Goal: Task Accomplishment & Management: Use online tool/utility

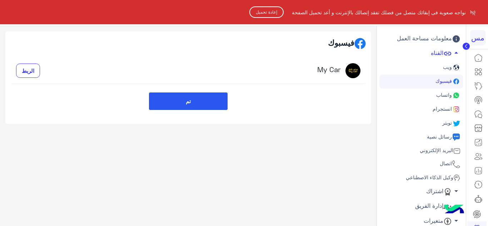
click at [254, 10] on button "إعادة تحميل" at bounding box center [266, 11] width 34 height 11
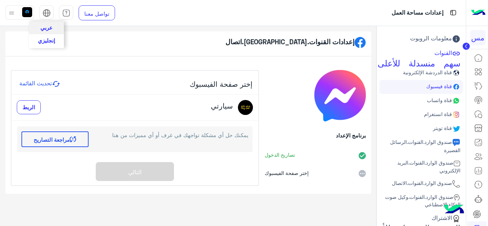
click at [43, 10] on img at bounding box center [47, 13] width 8 height 8
click at [47, 39] on font "إنجليزي" at bounding box center [46, 40] width 17 height 6
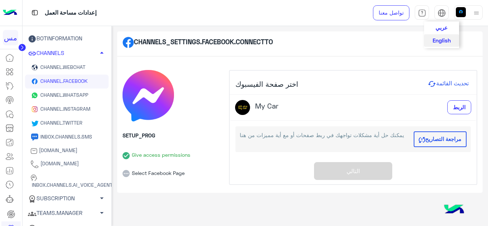
click at [161, 12] on div "إعدادات مساحة العمل" at bounding box center [178, 13] width 311 height 26
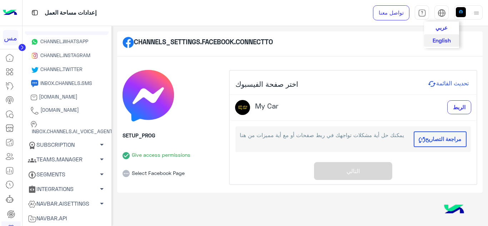
scroll to position [54, 0]
click at [89, 132] on span "INBOX.CHANNELS.AI_VOICE_AGENT" at bounding box center [71, 131] width 82 height 6
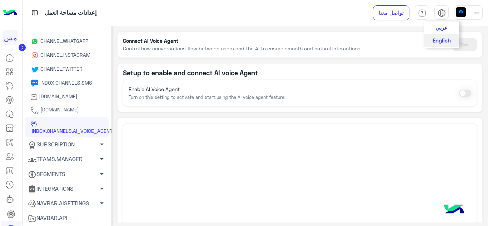
drag, startPoint x: 213, startPoint y: 72, endPoint x: 228, endPoint y: 84, distance: 19.5
click at [259, 75] on p "Setup to enable and connect AI voice Agent" at bounding box center [300, 73] width 354 height 8
click at [247, 149] on div at bounding box center [300, 212] width 354 height 179
